Goal: Information Seeking & Learning: Learn about a topic

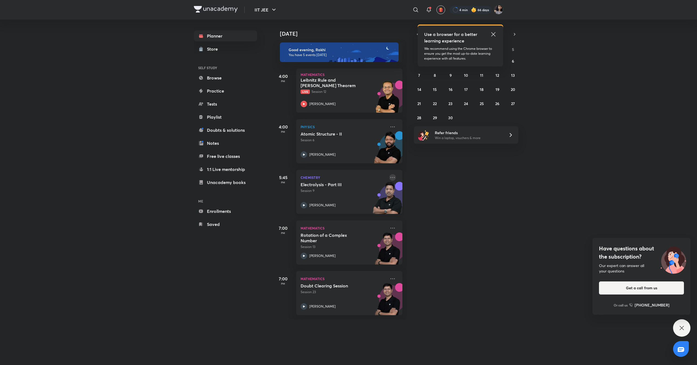
click at [390, 179] on icon at bounding box center [393, 177] width 7 height 7
click at [420, 256] on div "[DATE] Good evening, Rakhi You have 5 events [DATE] 4:00 PM Mathematics [PERSON…" at bounding box center [484, 170] width 424 height 300
click at [306, 153] on icon at bounding box center [304, 154] width 7 height 7
